Goal: Information Seeking & Learning: Learn about a topic

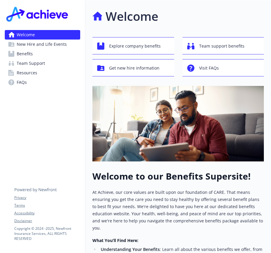
click at [24, 56] on span "Benefits" at bounding box center [25, 54] width 16 height 10
